Goal: Task Accomplishment & Management: Use online tool/utility

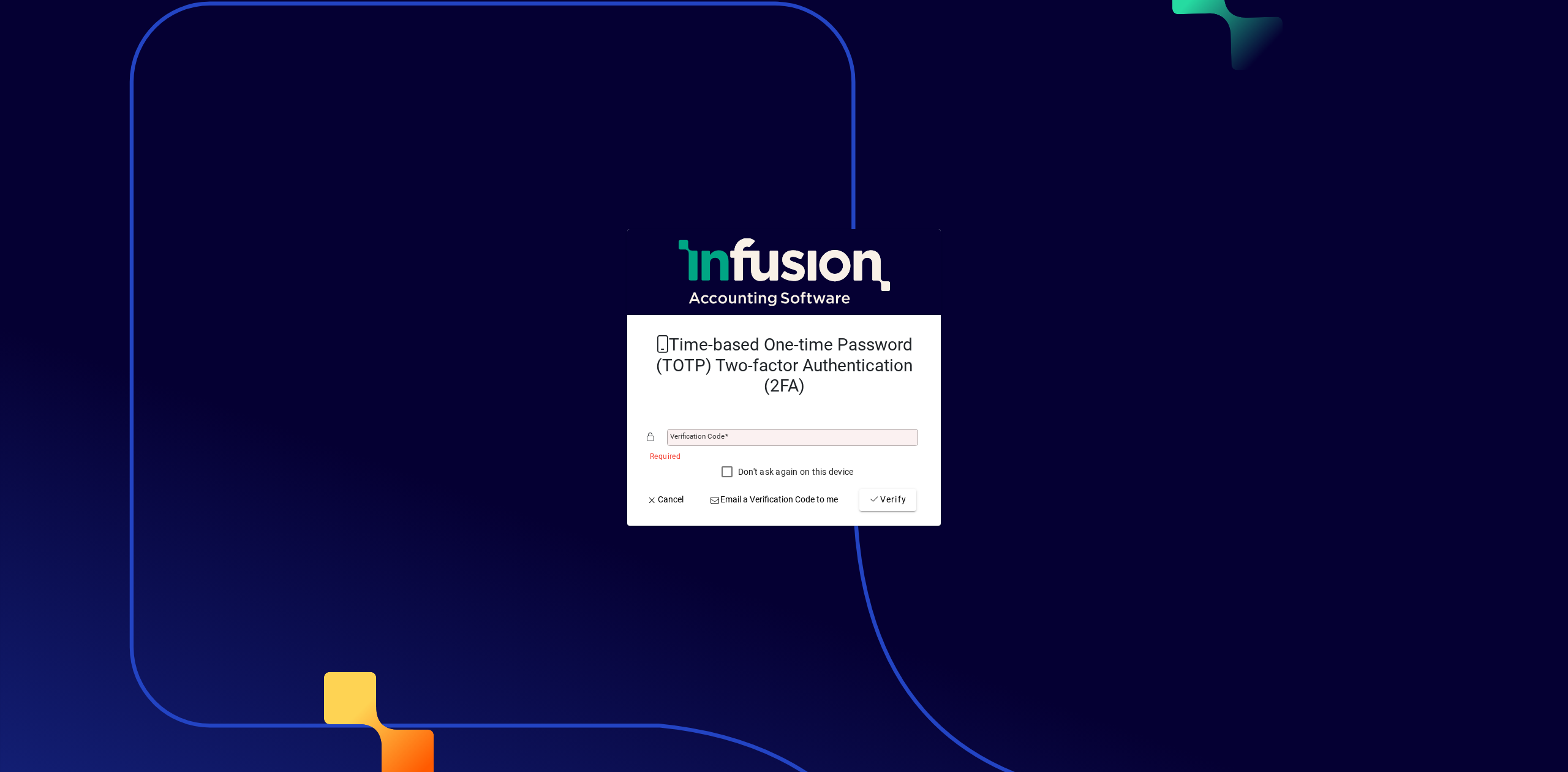
click at [775, 448] on div "Verification code" at bounding box center [784, 437] width 274 height 23
type input "******"
click at [859, 488] on button "Verify" at bounding box center [887, 499] width 57 height 22
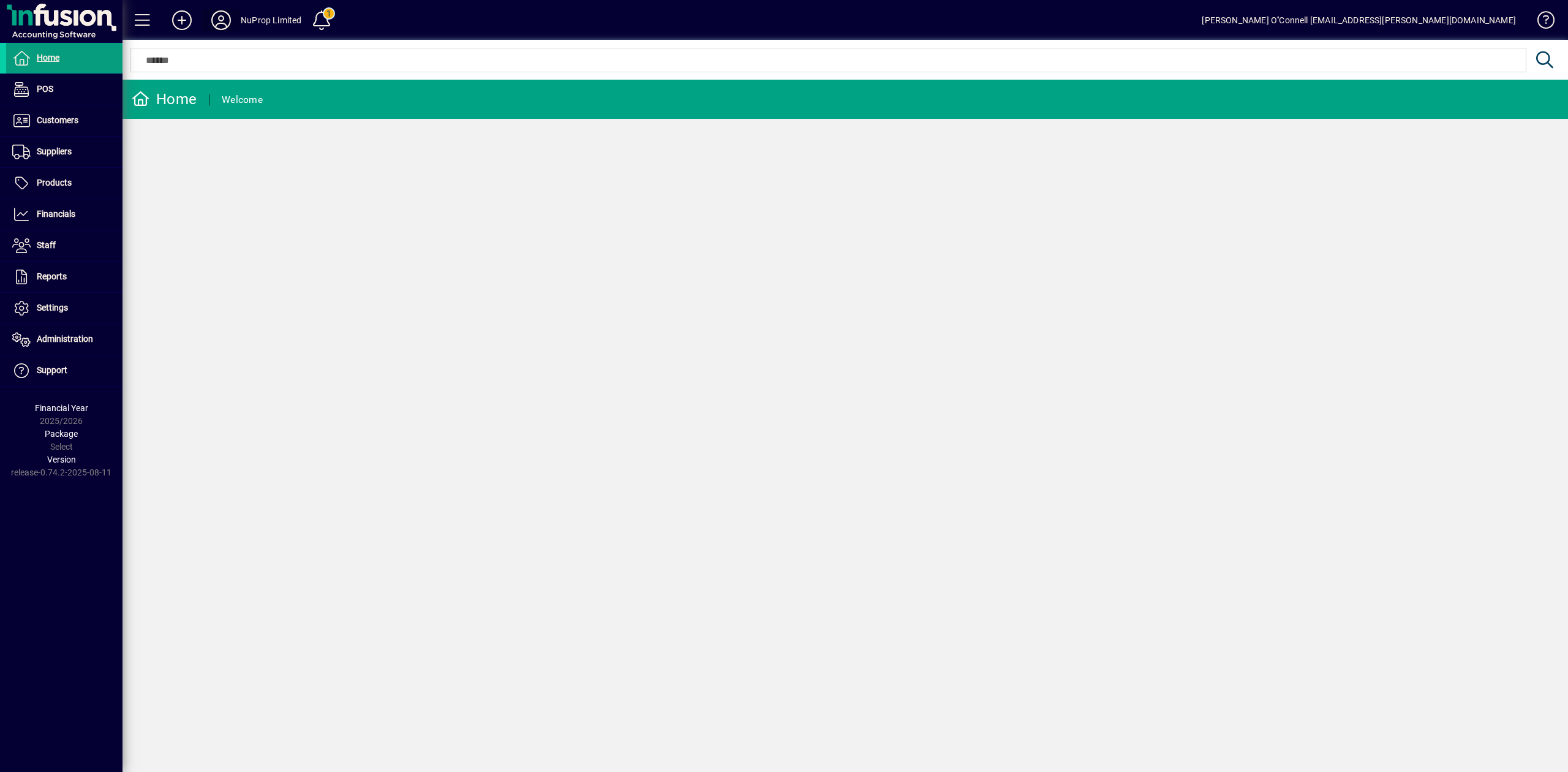
click at [223, 17] on icon at bounding box center [221, 20] width 25 height 20
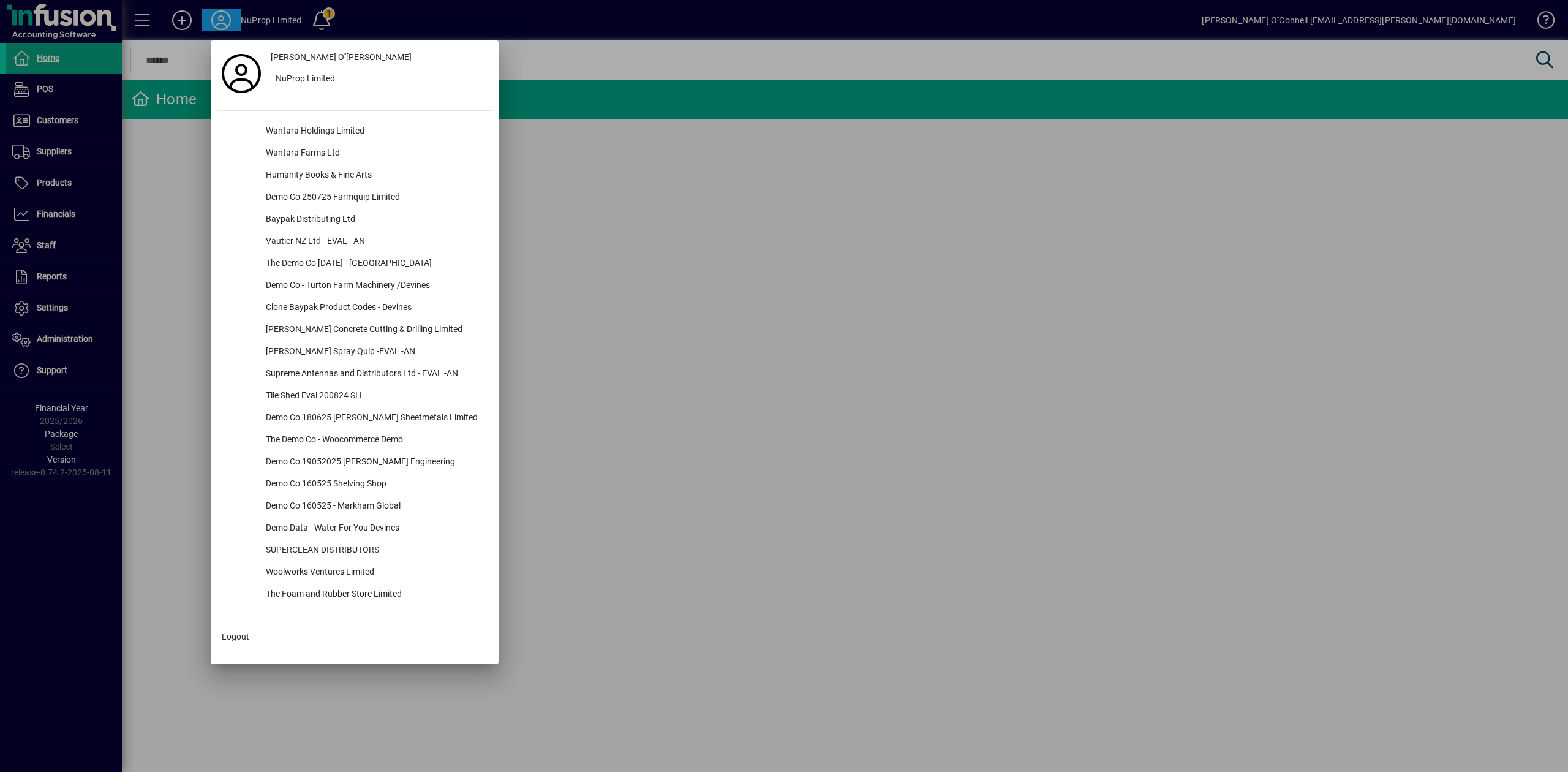
click at [839, 219] on div at bounding box center [784, 386] width 1568 height 772
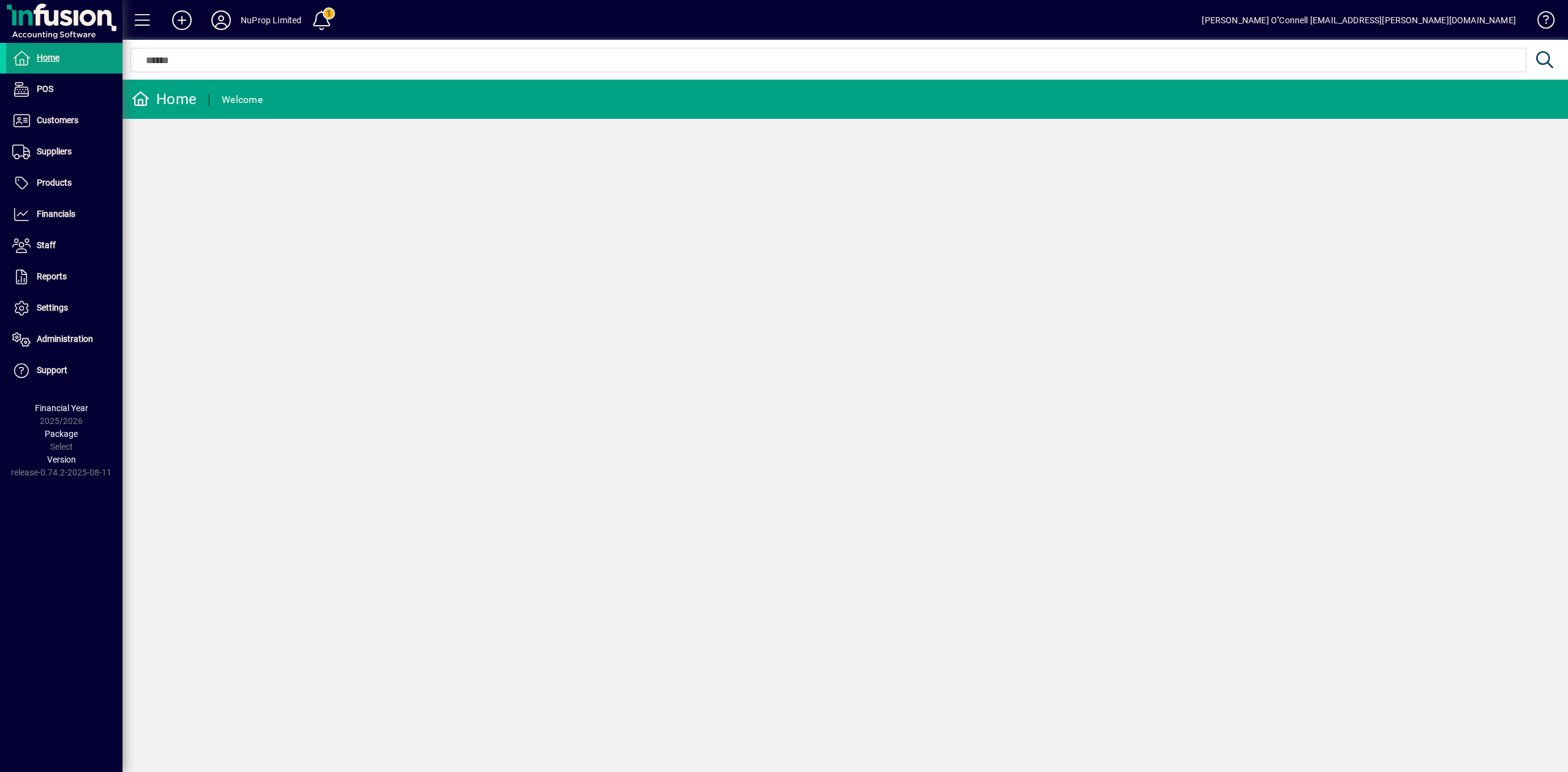
click at [230, 21] on icon at bounding box center [221, 20] width 25 height 20
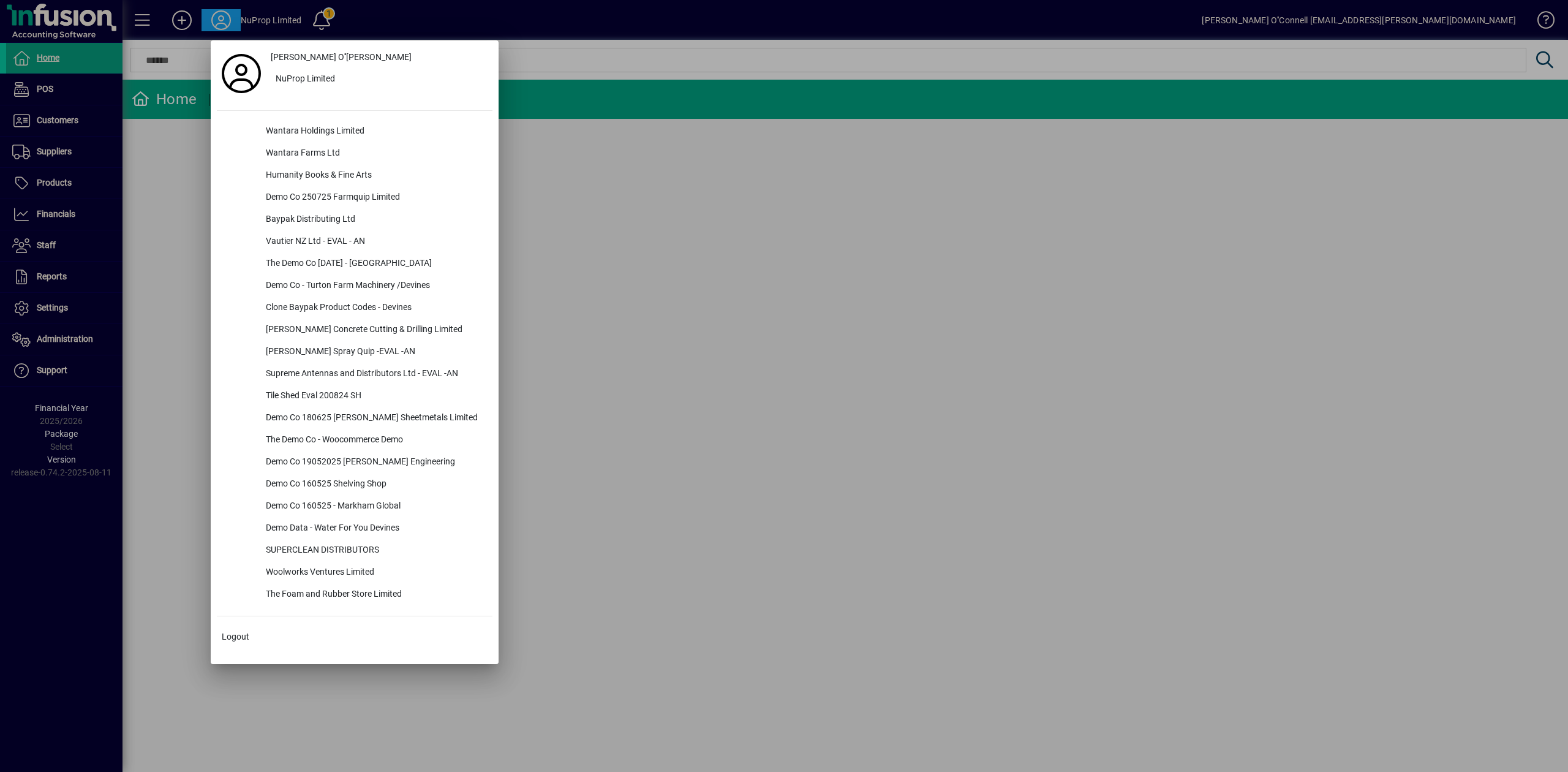
click at [50, 208] on div at bounding box center [784, 386] width 1568 height 772
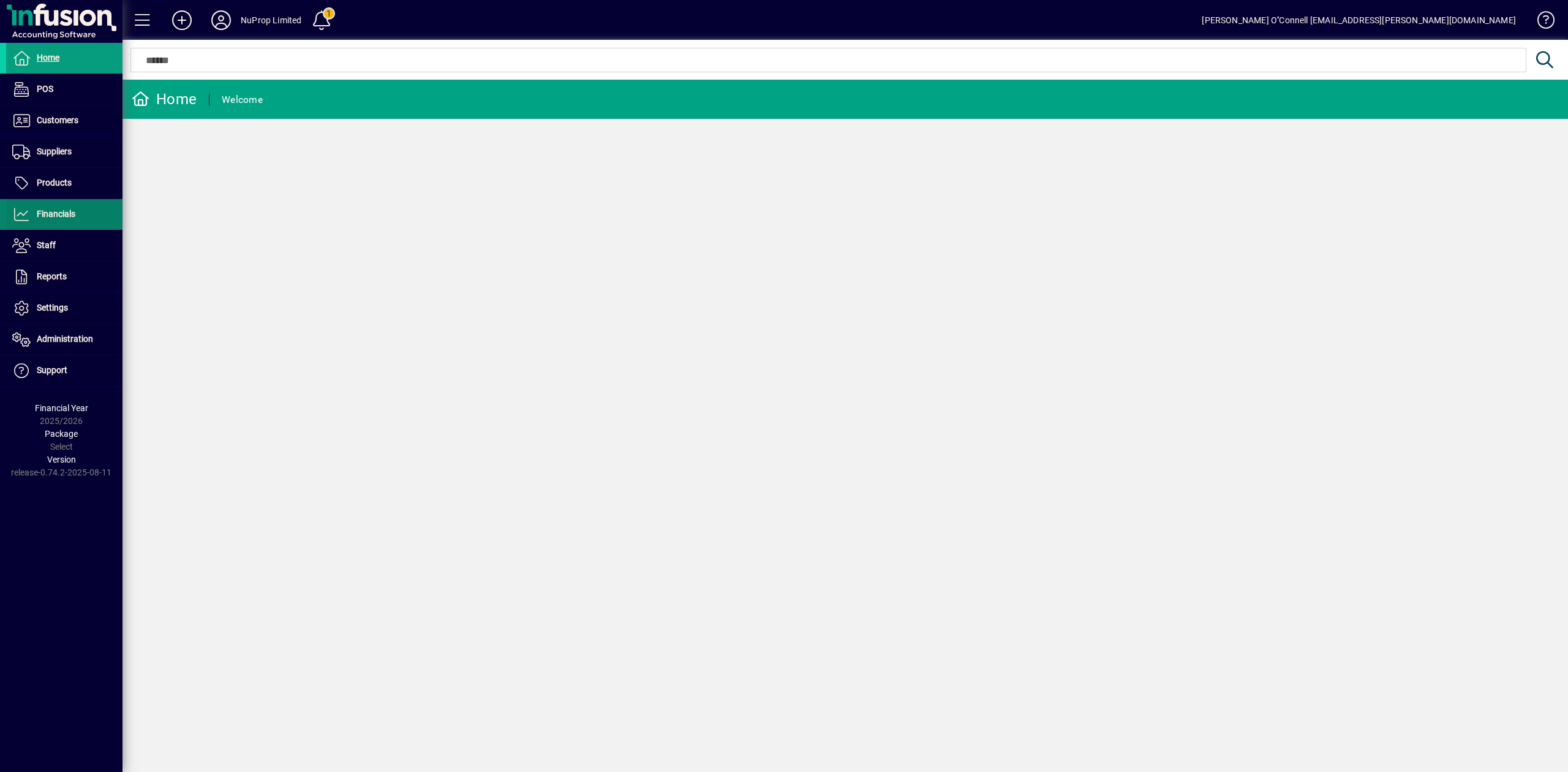
click at [60, 219] on span "Financials" at bounding box center [55, 214] width 39 height 10
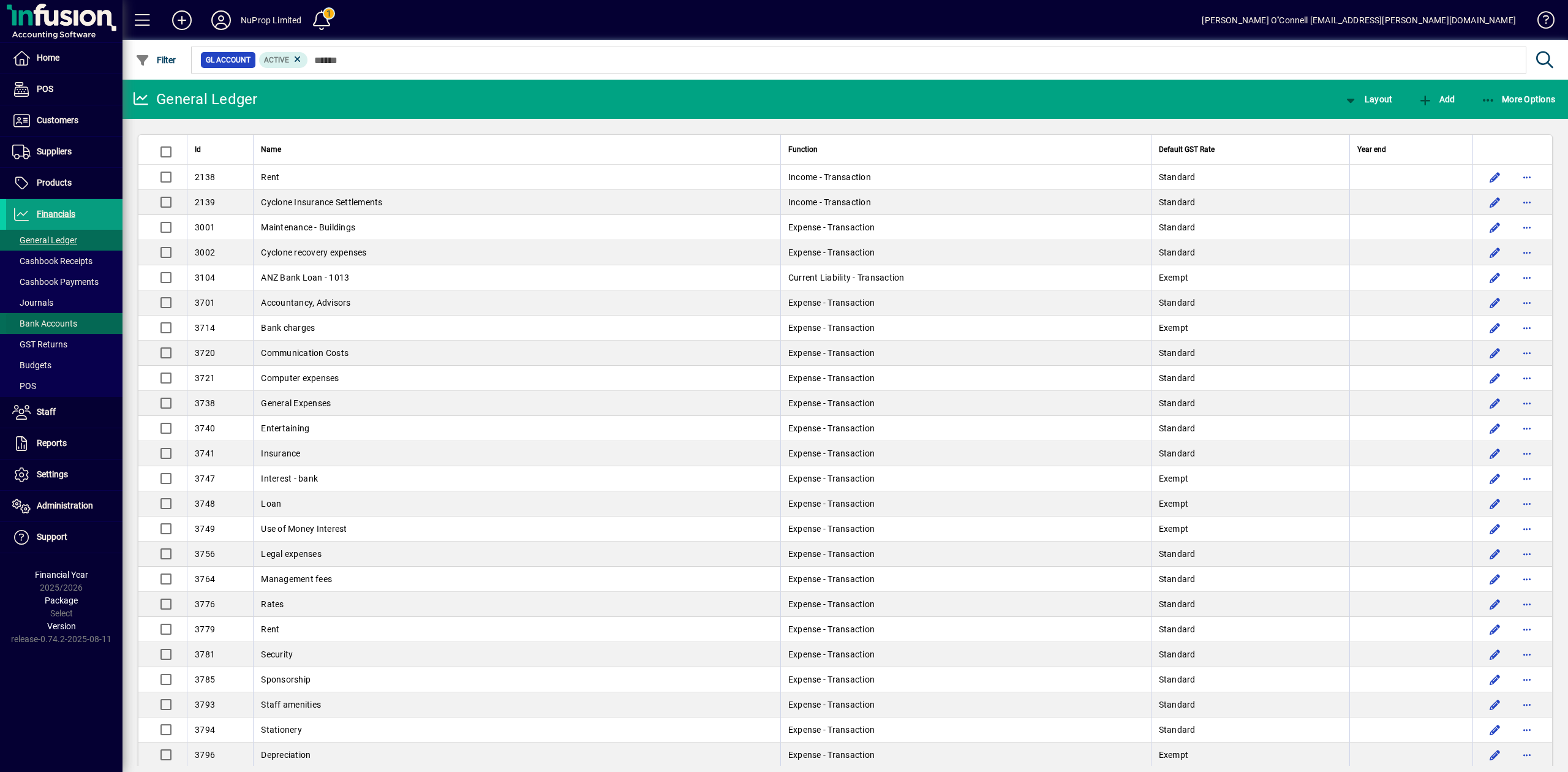
click at [54, 325] on span "Bank Accounts" at bounding box center [44, 324] width 65 height 10
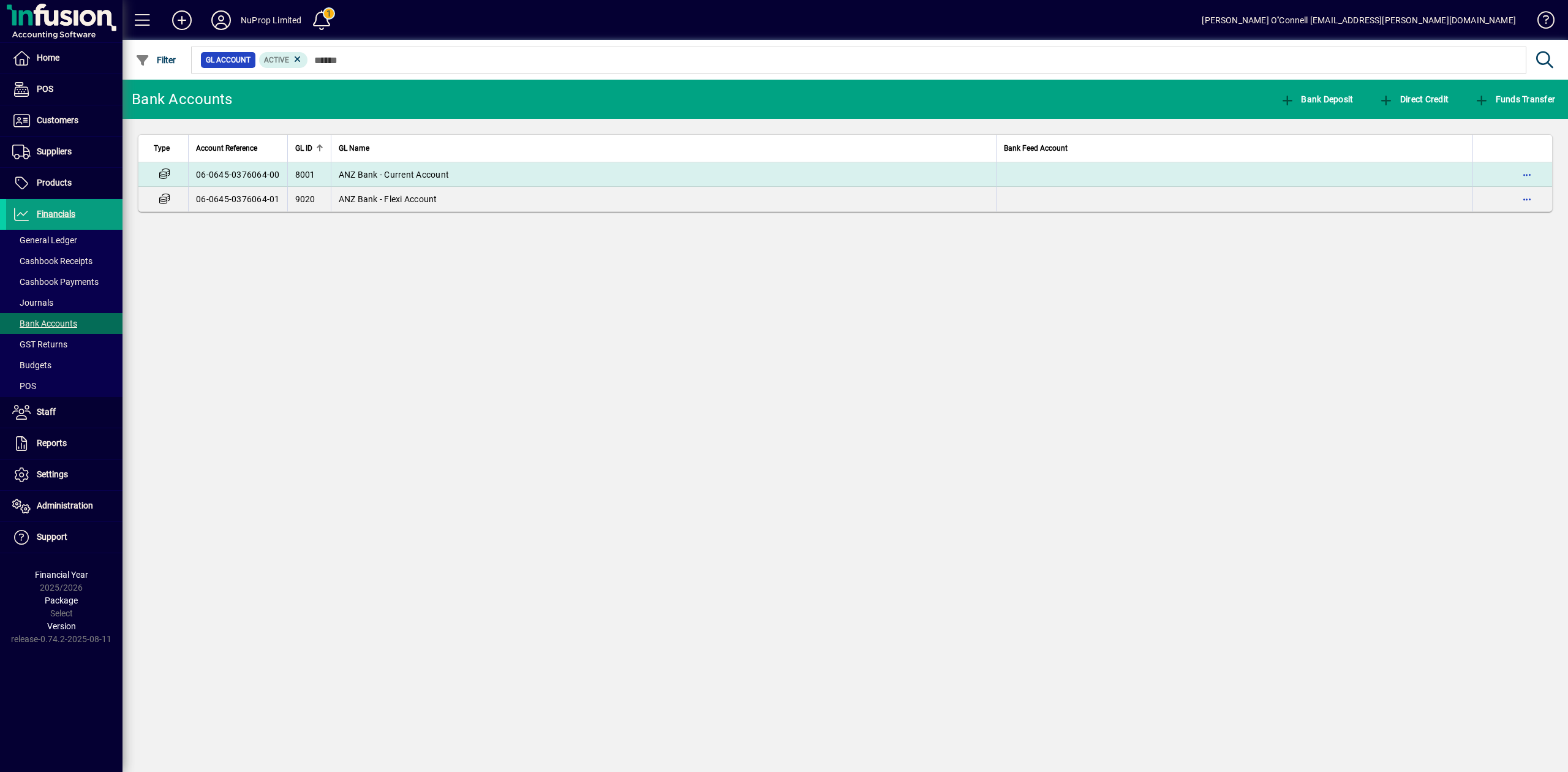
click at [405, 170] on span "ANZ Bank - Current Account" at bounding box center [394, 175] width 111 height 10
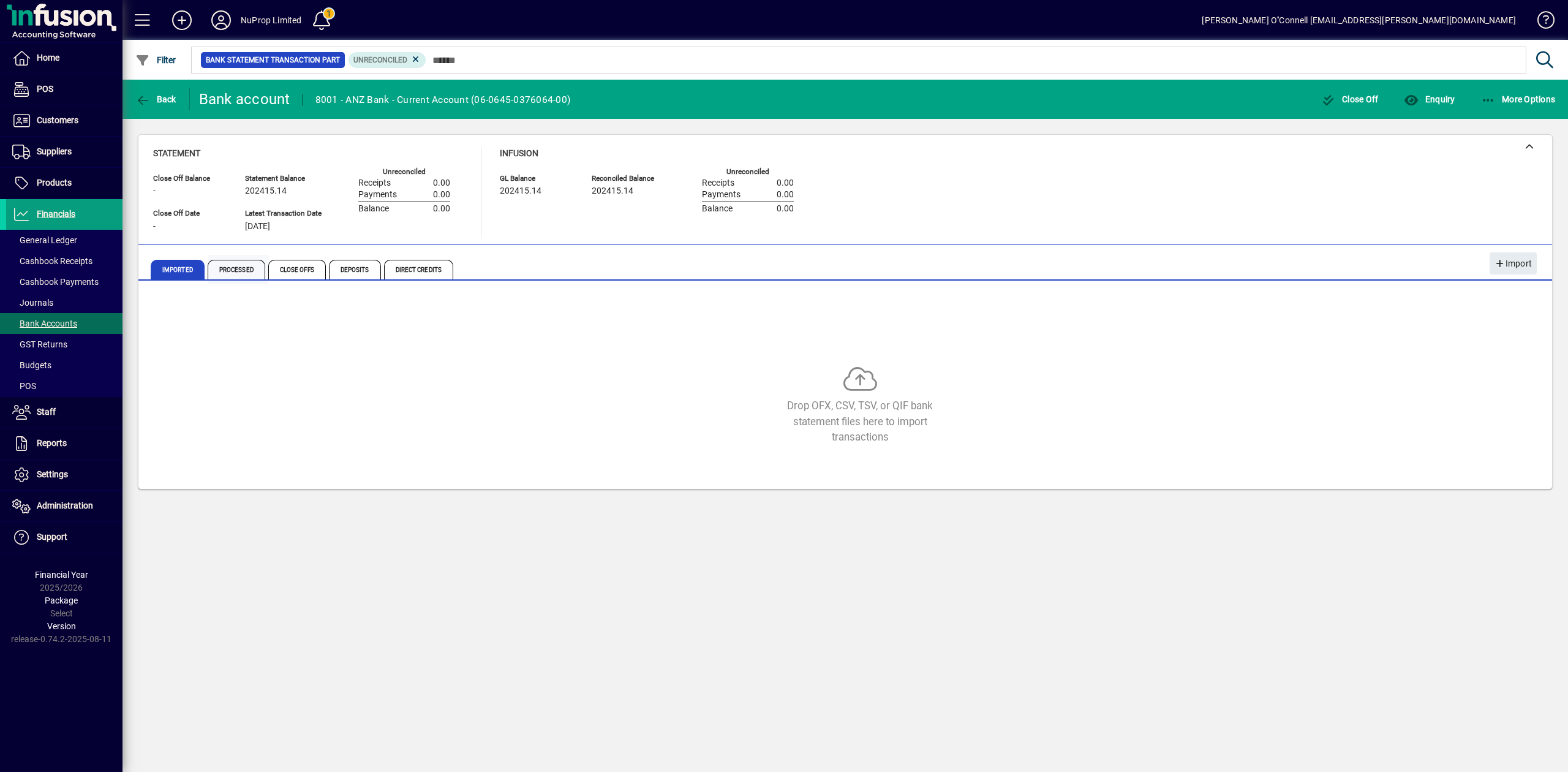
click at [245, 273] on span "Processed" at bounding box center [237, 269] width 58 height 20
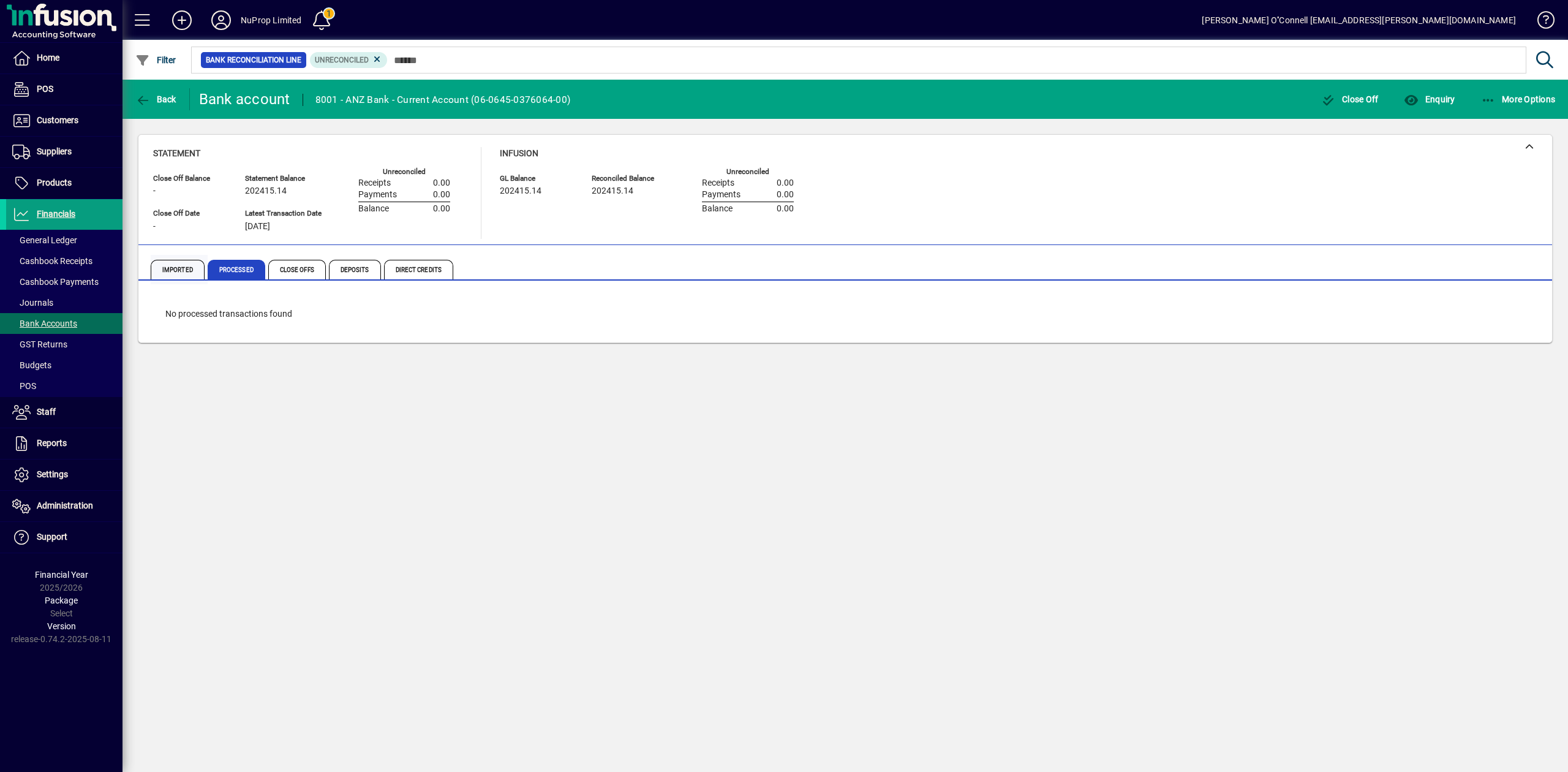
click at [171, 272] on span "Imported" at bounding box center [178, 269] width 54 height 20
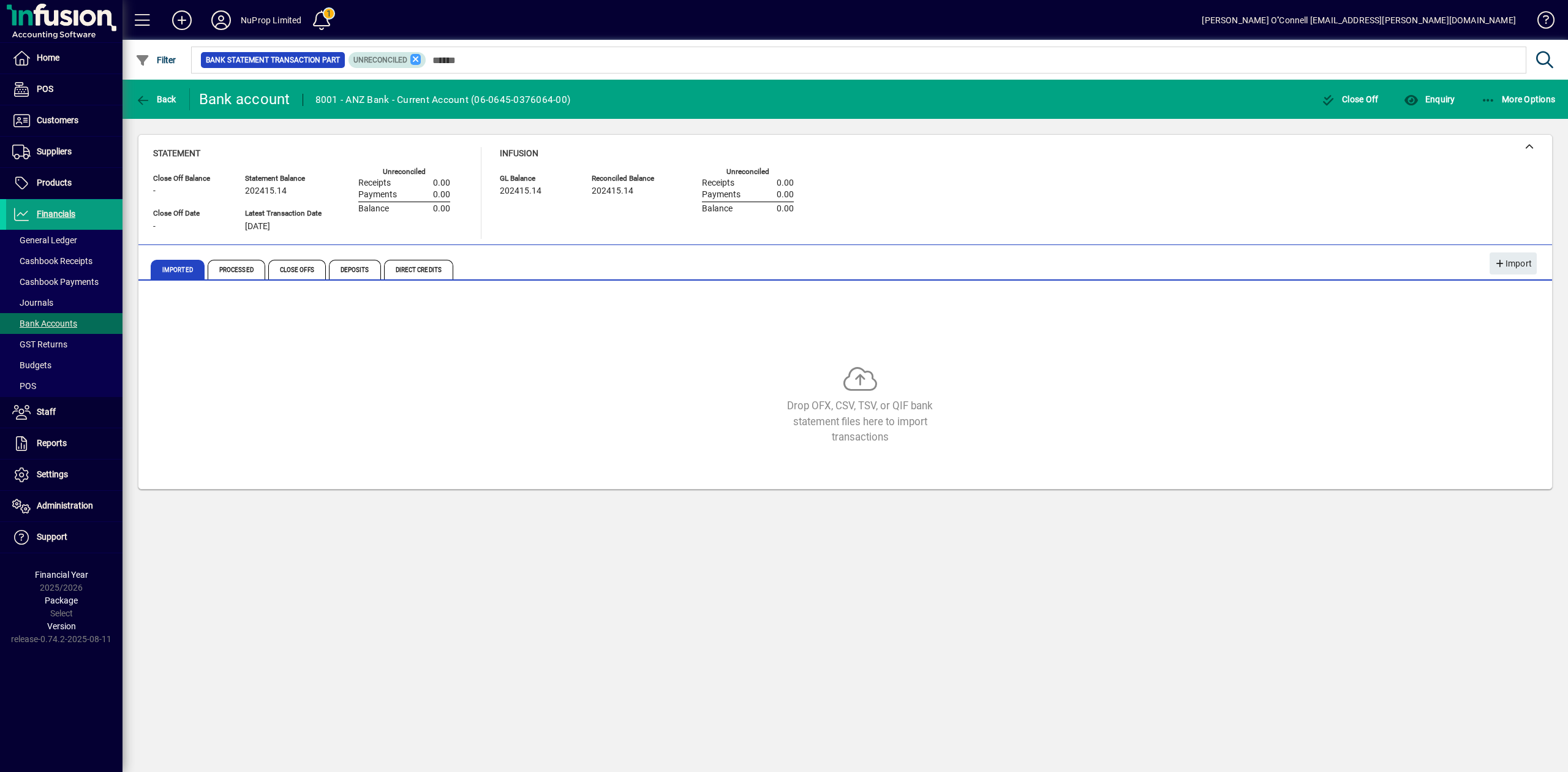
click at [412, 59] on icon at bounding box center [416, 60] width 11 height 11
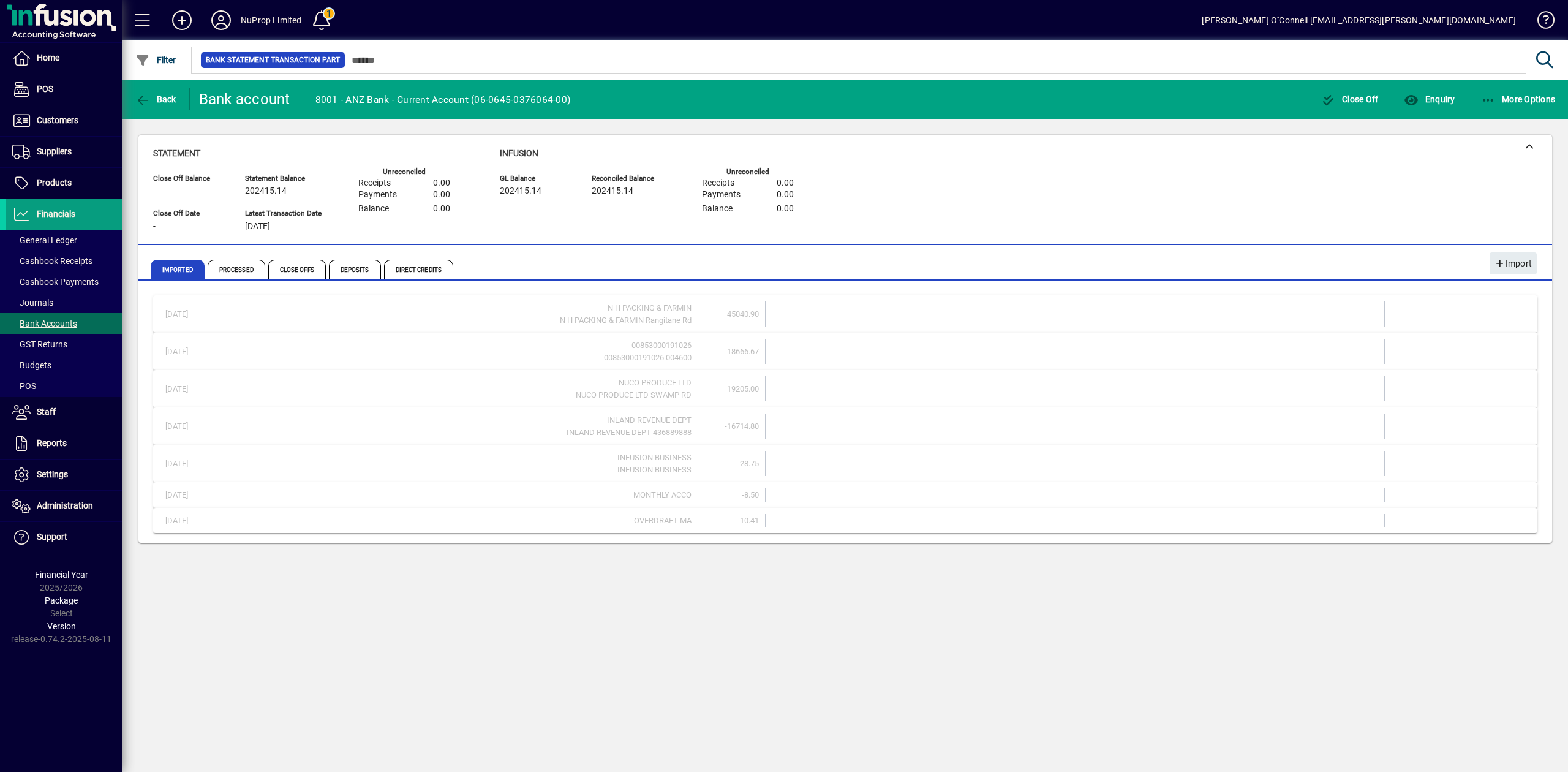
drag, startPoint x: 525, startPoint y: 449, endPoint x: 533, endPoint y: 444, distance: 9.4
click at [525, 448] on mat-expansion-panel-header "[DATE] INFUSION BUSINESS INFUSION BUSINESS -28.75" at bounding box center [845, 463] width 1384 height 37
click at [652, 260] on div "Imported Processed Close Offs Deposits Direct Credits" at bounding box center [775, 269] width 1248 height 29
click at [251, 275] on span "Processed" at bounding box center [237, 269] width 58 height 20
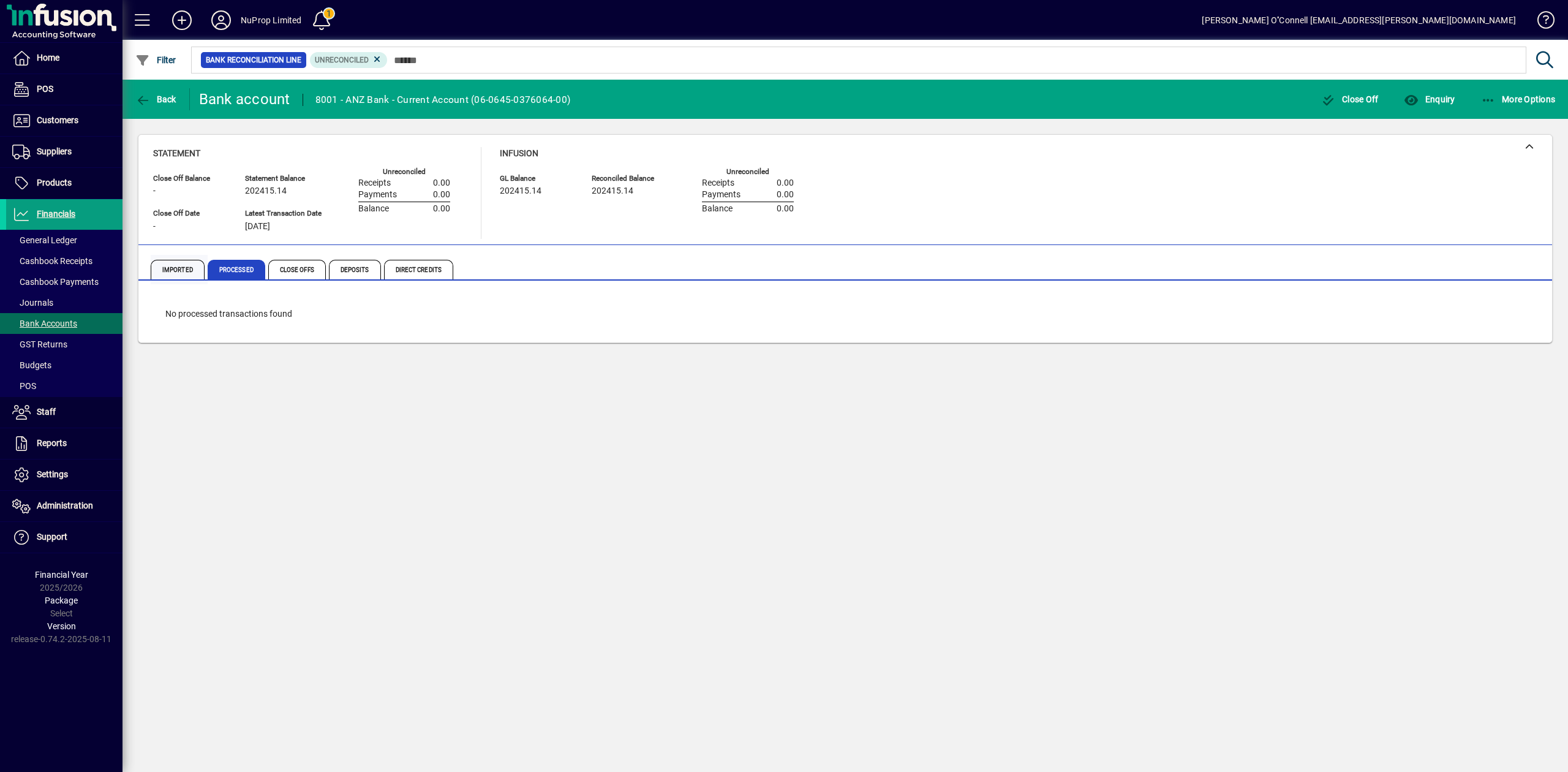
click at [190, 268] on span "Imported" at bounding box center [178, 269] width 54 height 20
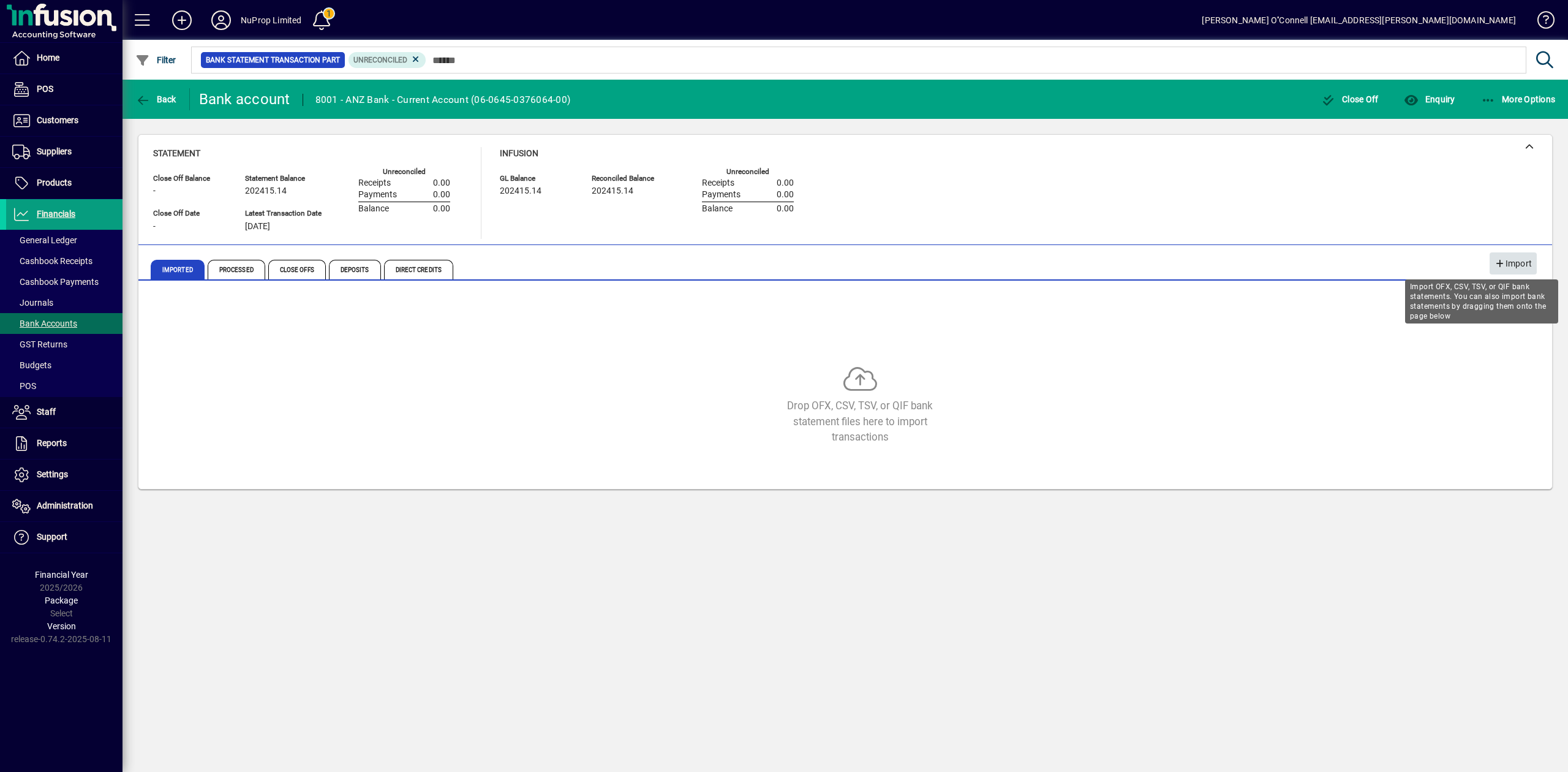
click at [1527, 260] on span "Import" at bounding box center [1513, 263] width 37 height 20
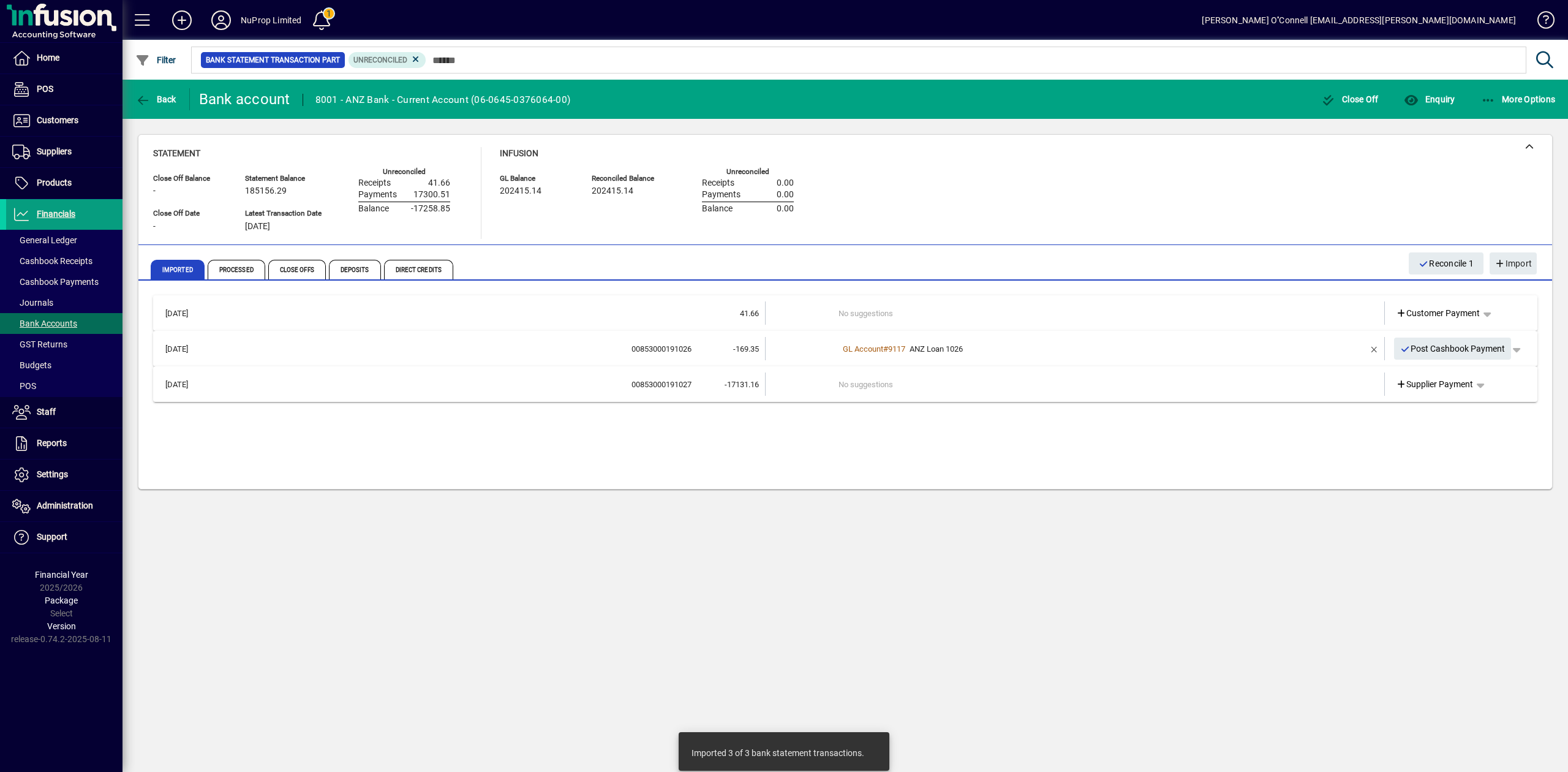
click at [1030, 465] on div "[DATE] 41.66 No suggestions Customer Payment [DATE] 00853000191026 -169.35 GL A…" at bounding box center [845, 387] width 1384 height 184
click at [1330, 432] on div "[DATE] 41.66 No suggestions Customer Payment [DATE] 00853000191026 -169.35 GL A…" at bounding box center [845, 387] width 1384 height 184
click at [67, 321] on span "Bank Accounts" at bounding box center [44, 324] width 65 height 10
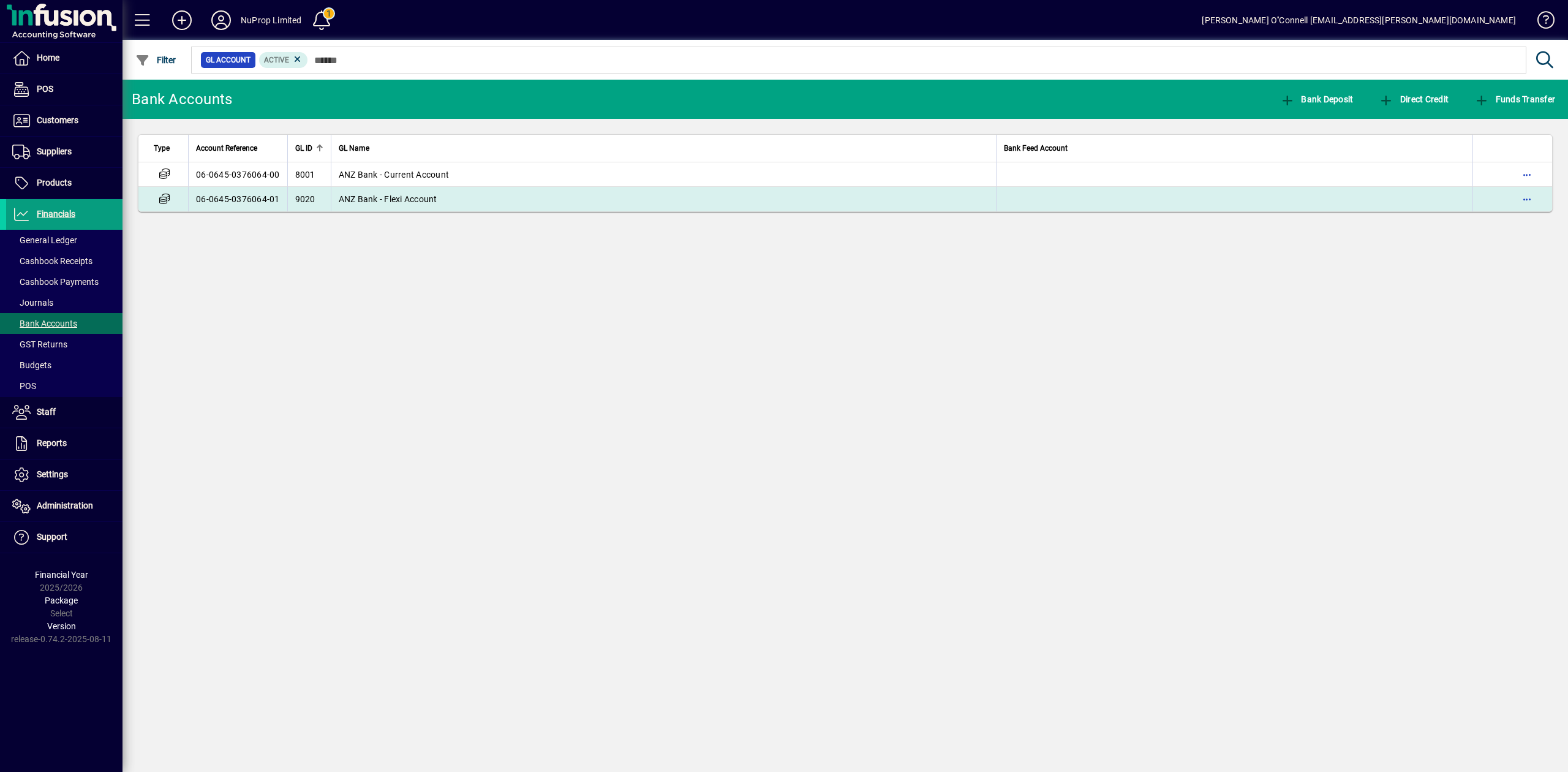
click at [378, 204] on td "ANZ Bank - Flexi Account" at bounding box center [663, 199] width 666 height 25
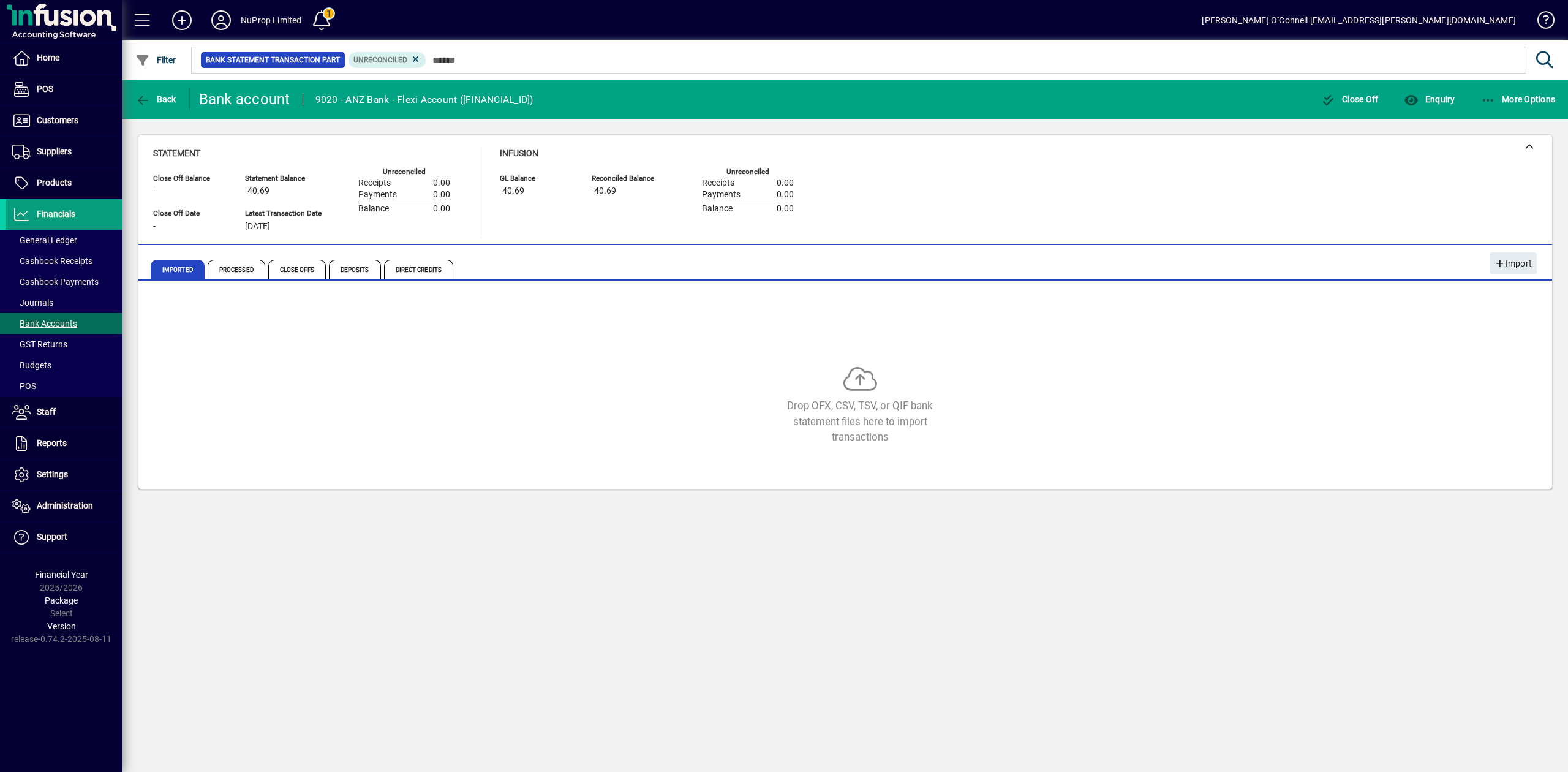
click at [1105, 376] on div "Drop OFX, CSV, TSV, or QIF bank statement files here to import transactions" at bounding box center [860, 405] width 1414 height 79
click at [222, 21] on icon at bounding box center [221, 20] width 25 height 20
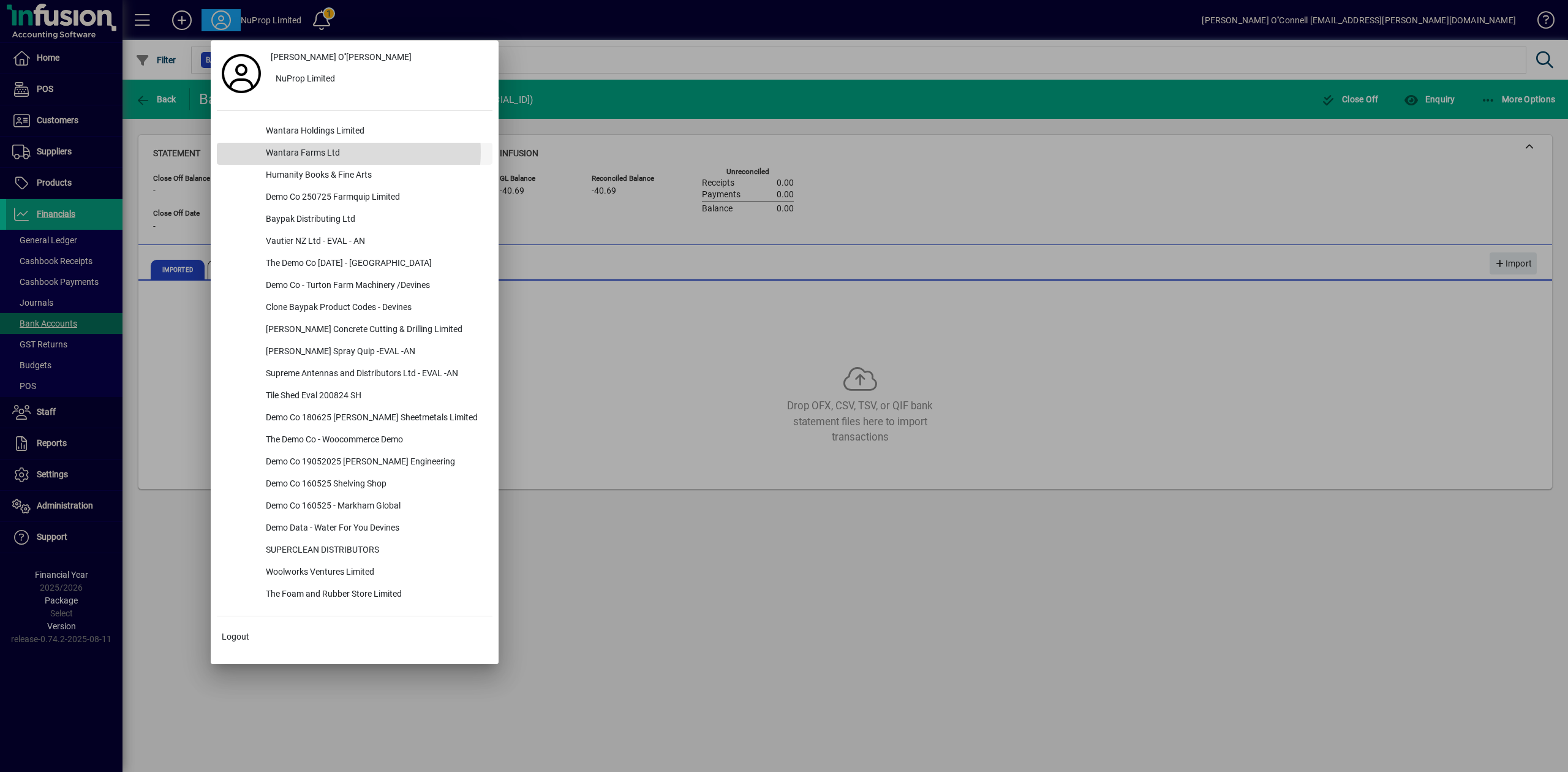
click at [349, 152] on div "Wantara Farms Ltd" at bounding box center [374, 153] width 237 height 22
